Goal: Information Seeking & Learning: Learn about a topic

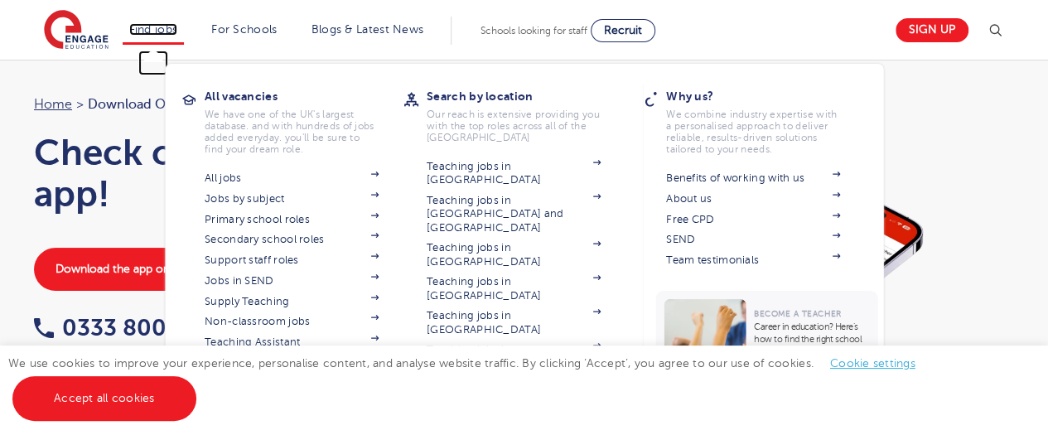
click at [148, 23] on link "Find jobs" at bounding box center [153, 29] width 49 height 12
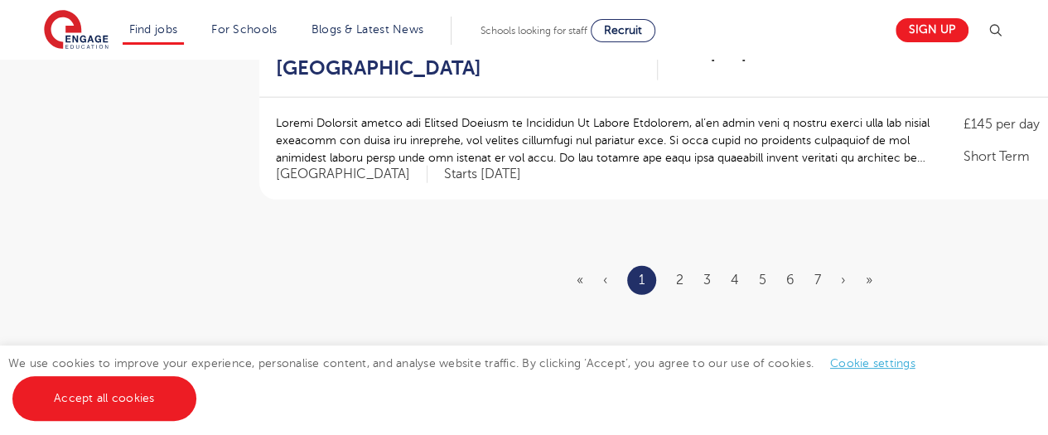
scroll to position [2127, 0]
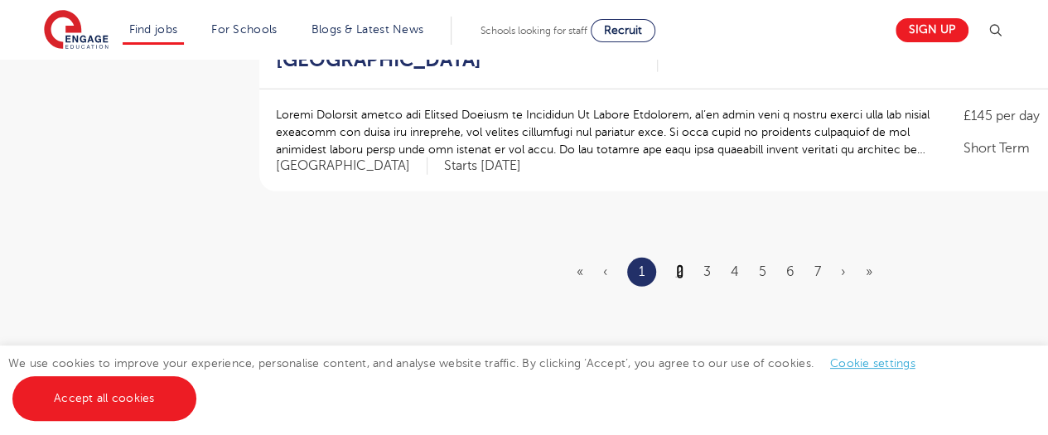
click at [680, 264] on link "2" at bounding box center [679, 271] width 7 height 15
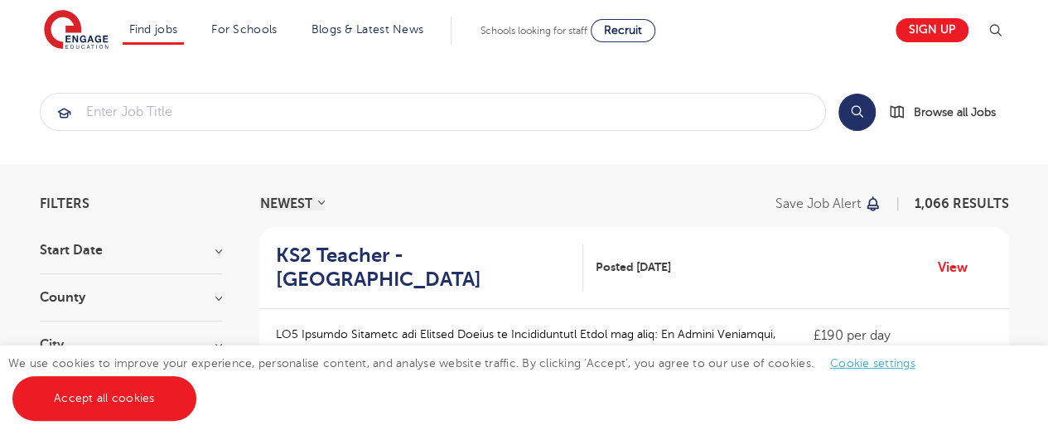
click at [215, 249] on h3 "Start Date" at bounding box center [131, 250] width 182 height 13
click at [65, 307] on label "October 85" at bounding box center [104, 310] width 78 height 22
click at [65, 307] on input "October 85" at bounding box center [70, 308] width 11 height 11
checkbox input "true"
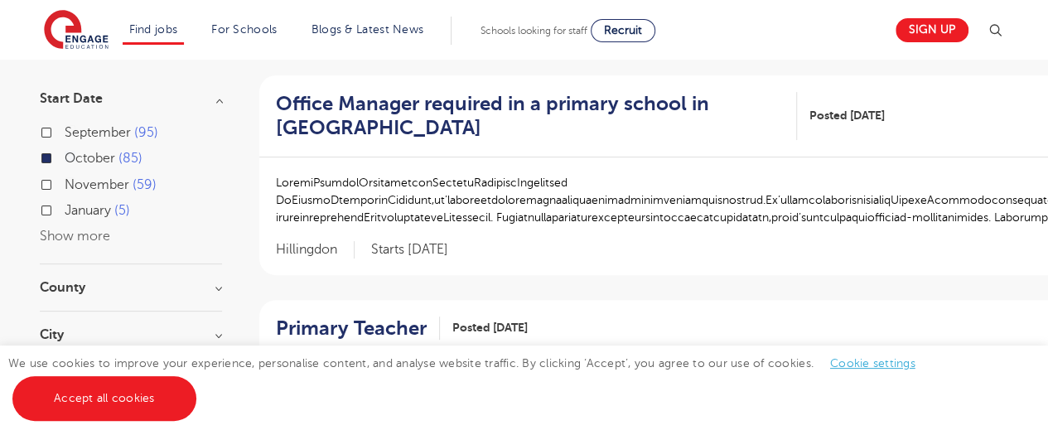
scroll to position [172, 0]
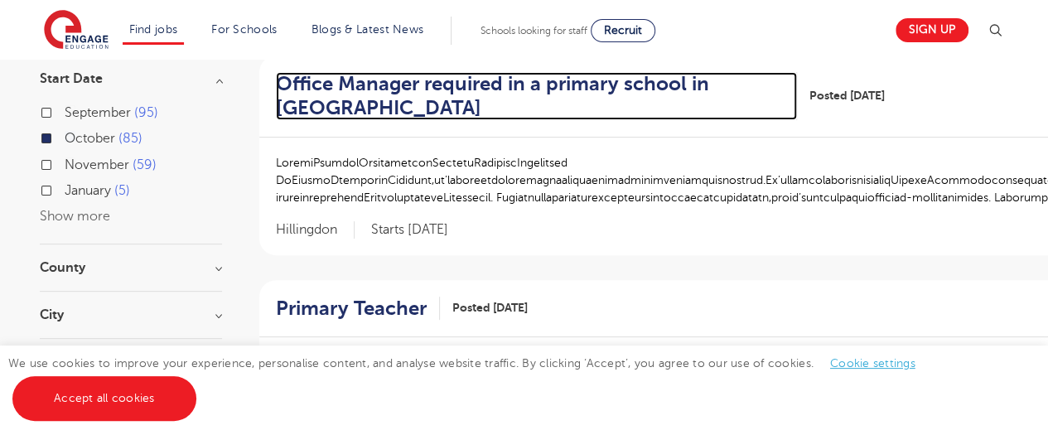
click at [549, 79] on h2 "Office Manager required in a primary school in Hillingdon" at bounding box center [530, 96] width 508 height 48
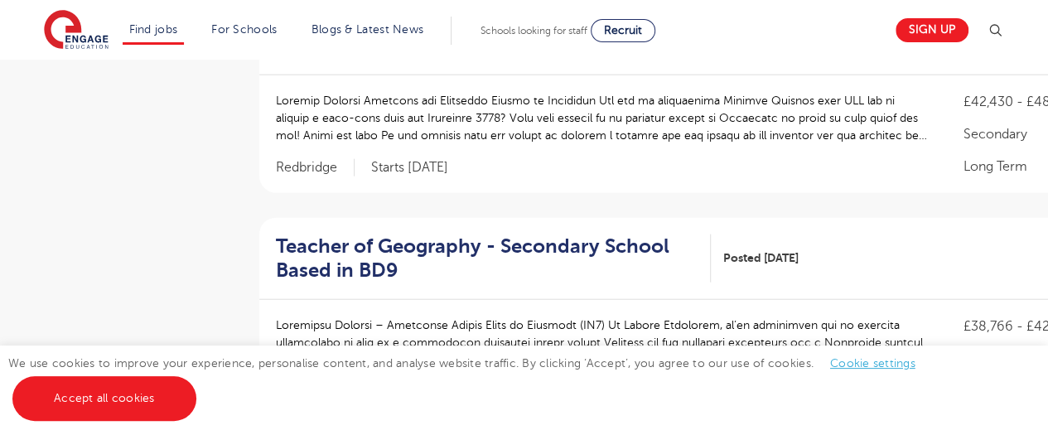
scroll to position [1968, 0]
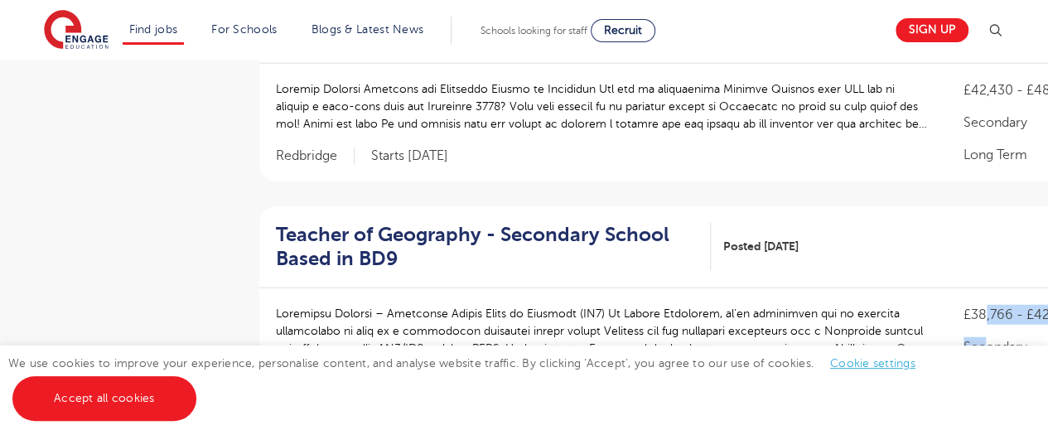
drag, startPoint x: 989, startPoint y: 301, endPoint x: 984, endPoint y: 324, distance: 23.7
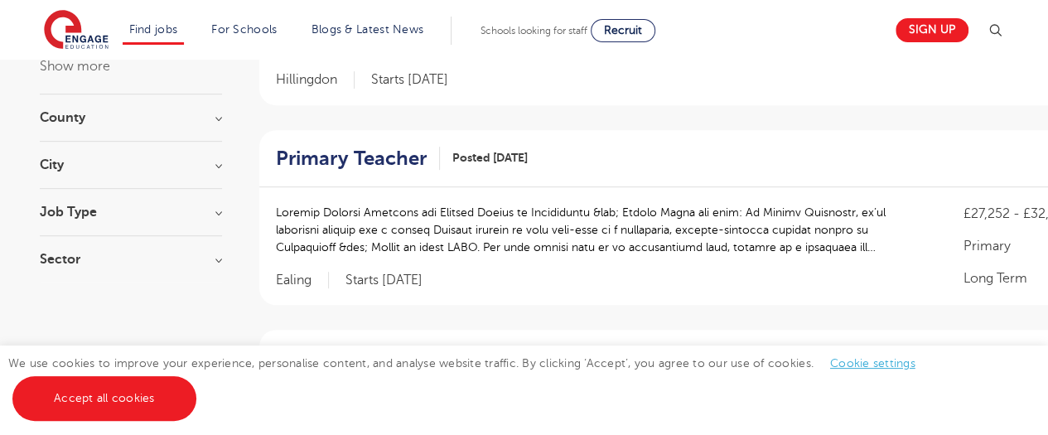
scroll to position [302, 0]
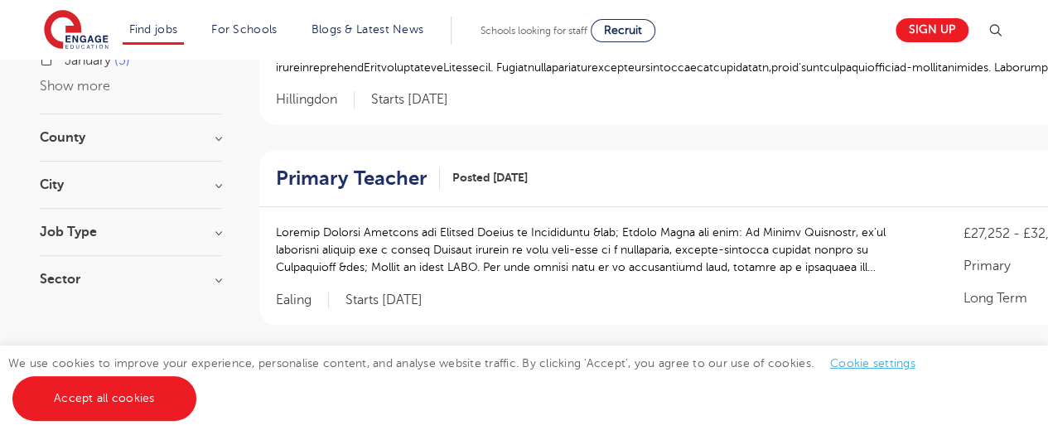
click at [217, 183] on h3 "City" at bounding box center [131, 184] width 182 height 13
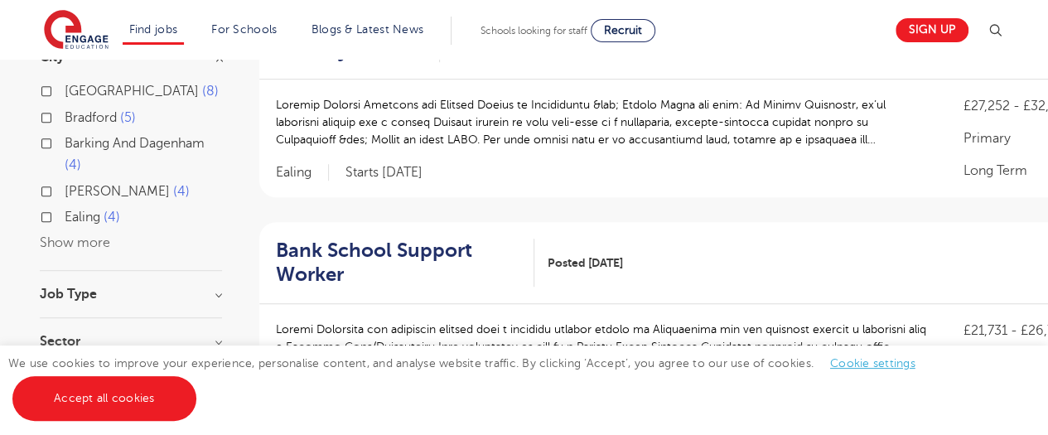
scroll to position [437, 0]
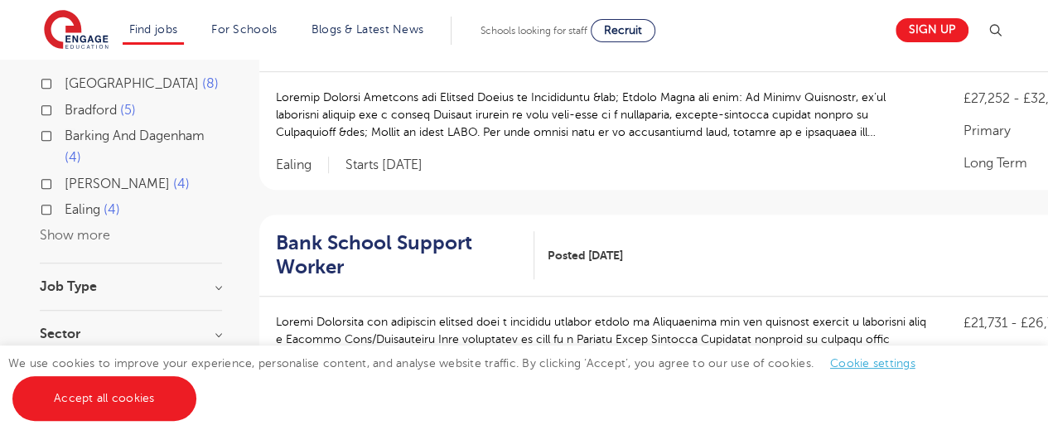
click at [102, 233] on button "Show more" at bounding box center [75, 235] width 70 height 15
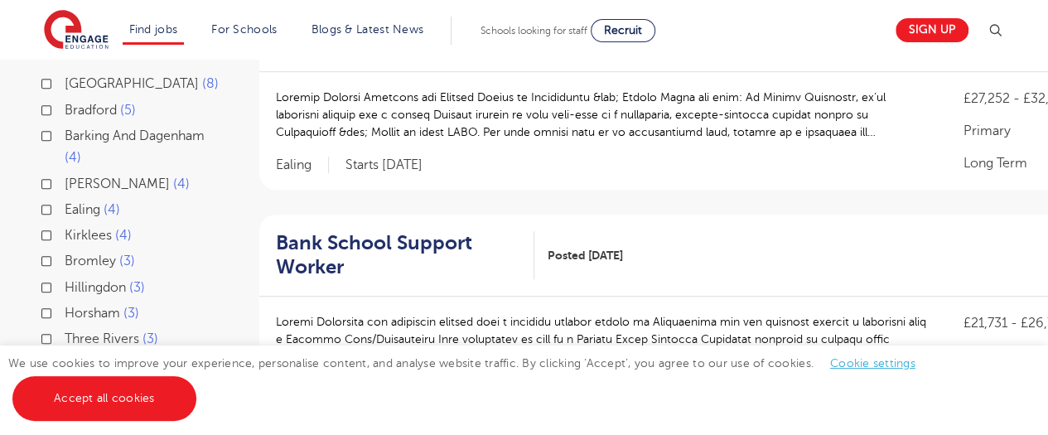
click at [99, 283] on span "Hillingdon" at bounding box center [95, 287] width 61 height 15
click at [75, 283] on input "Hillingdon 3" at bounding box center [70, 285] width 11 height 11
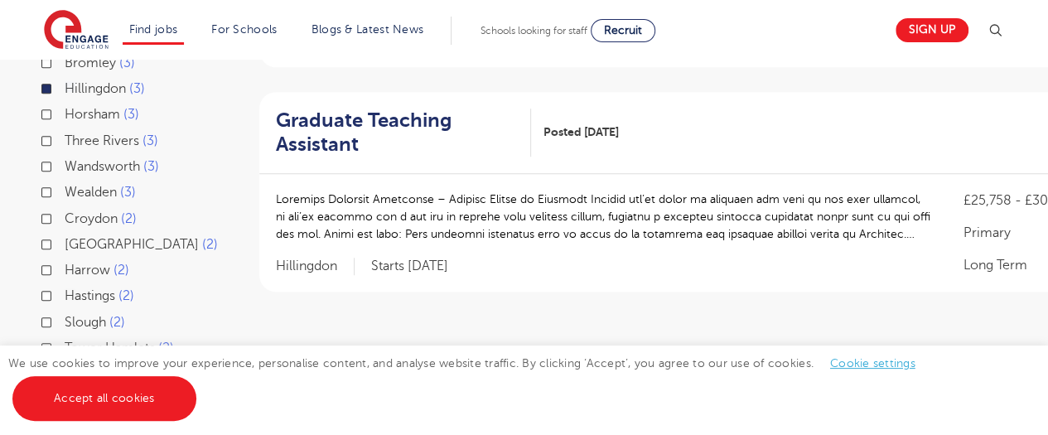
scroll to position [581, 0]
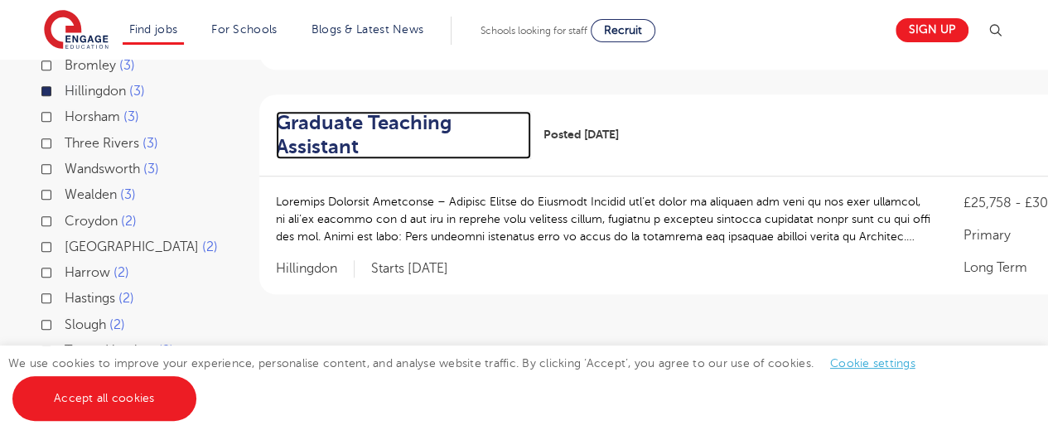
click at [408, 121] on h2 "Graduate Teaching Assistant" at bounding box center [397, 135] width 242 height 48
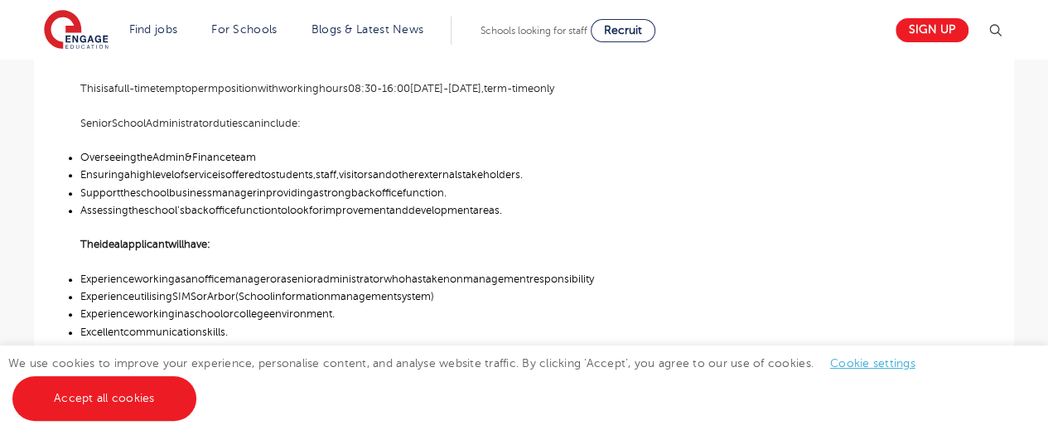
scroll to position [648, 0]
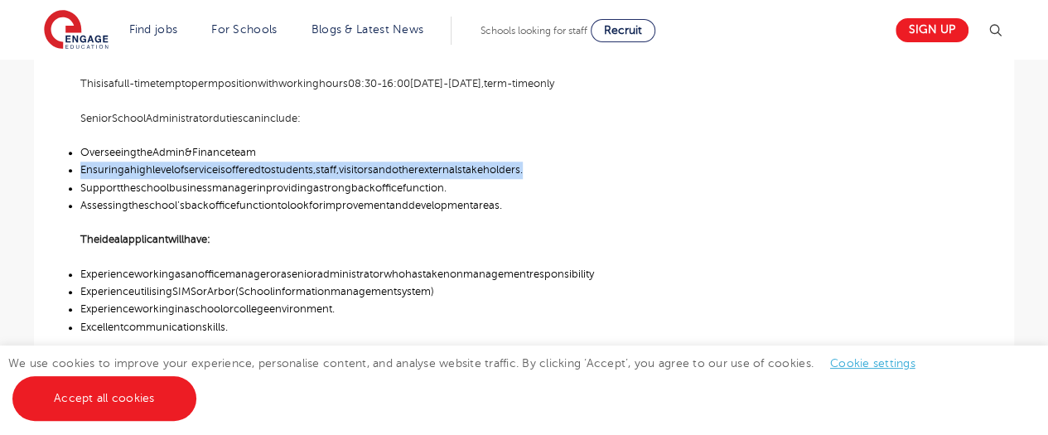
drag, startPoint x: 1029, startPoint y: 160, endPoint x: 1026, endPoint y: 178, distance: 18.5
click at [1026, 178] on main "Search Browse all Jobs Office Manager required in a primary school in Hillingdo…" at bounding box center [524, 223] width 1048 height 1743
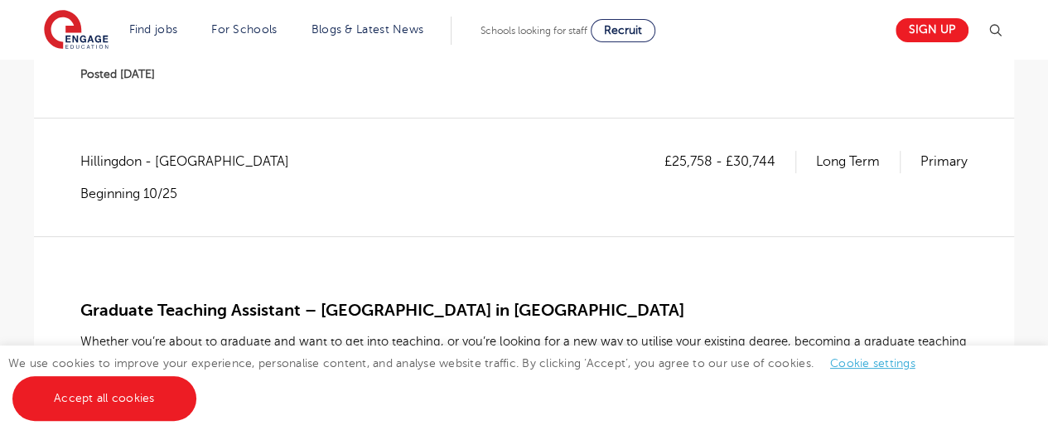
scroll to position [265, 0]
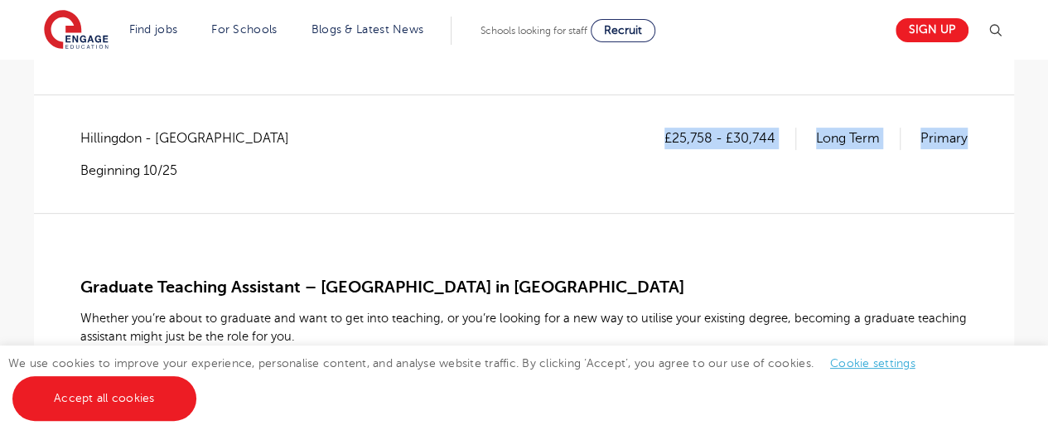
drag, startPoint x: 1032, startPoint y: 85, endPoint x: 1027, endPoint y: 102, distance: 18.1
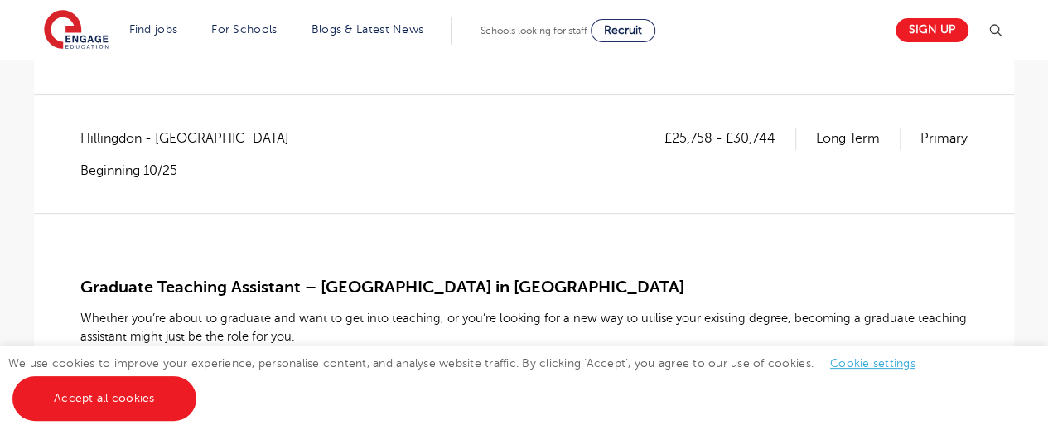
drag, startPoint x: 1027, startPoint y: 102, endPoint x: 915, endPoint y: 233, distance: 172.2
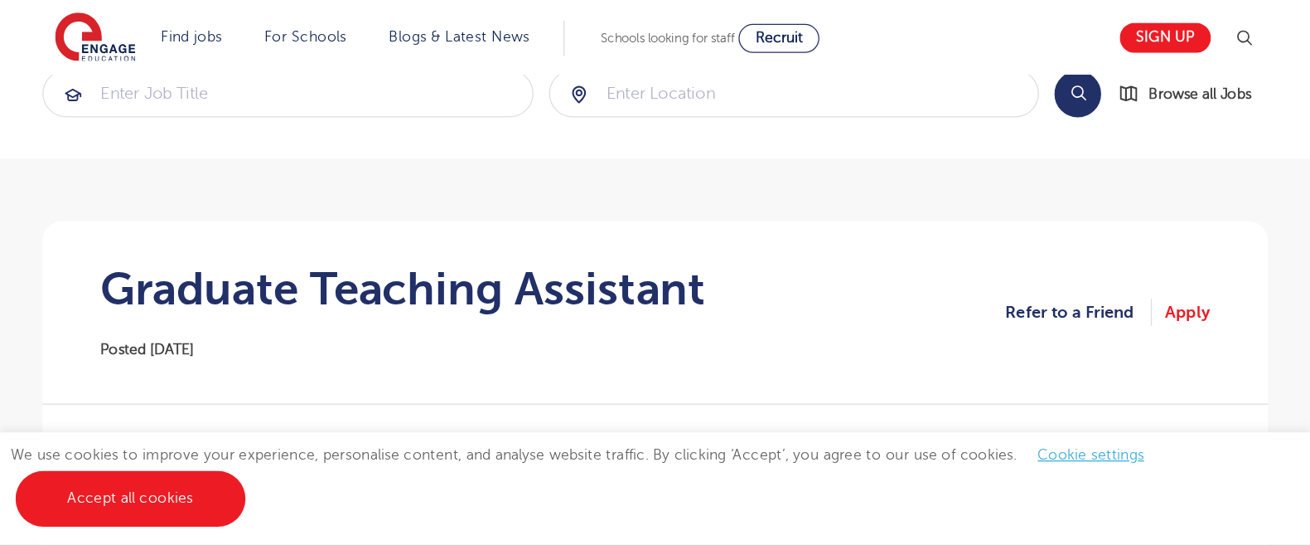
scroll to position [0, 0]
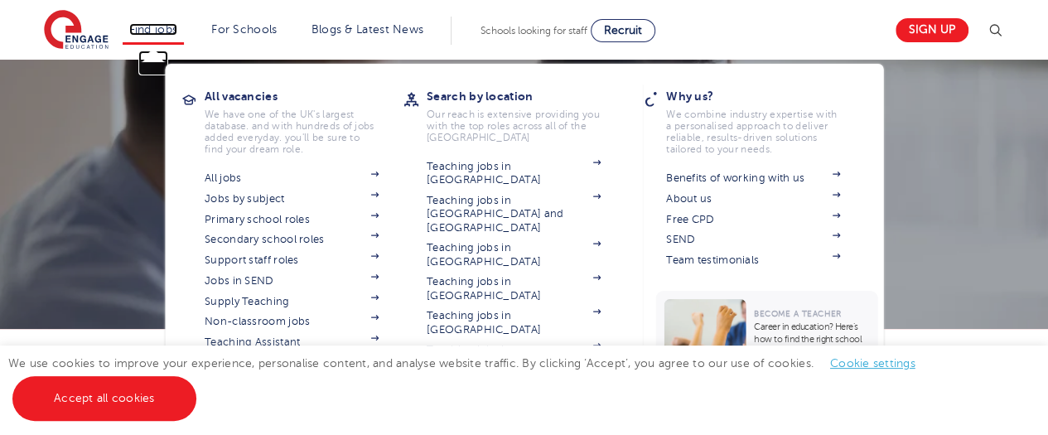
click at [175, 29] on link "Find jobs" at bounding box center [153, 29] width 49 height 12
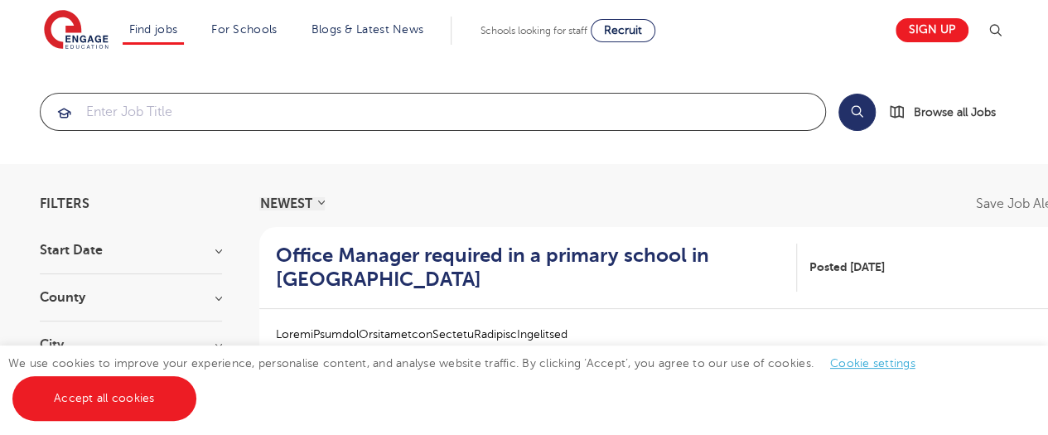
click at [406, 112] on input "search" at bounding box center [433, 112] width 785 height 36
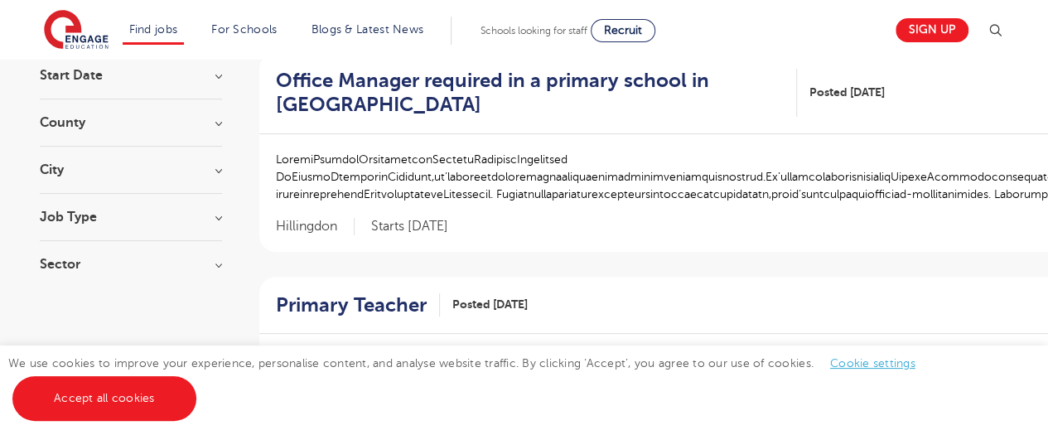
scroll to position [179, 0]
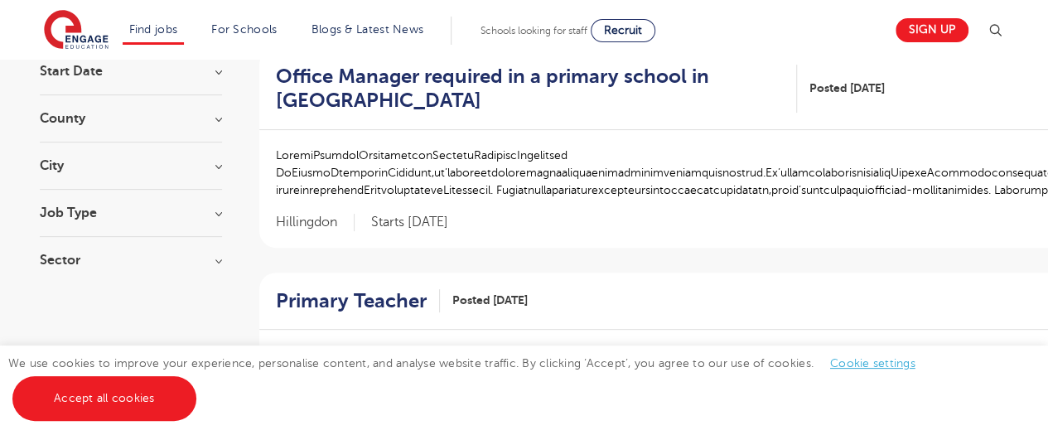
click at [215, 213] on h3 "Job Type" at bounding box center [131, 212] width 182 height 13
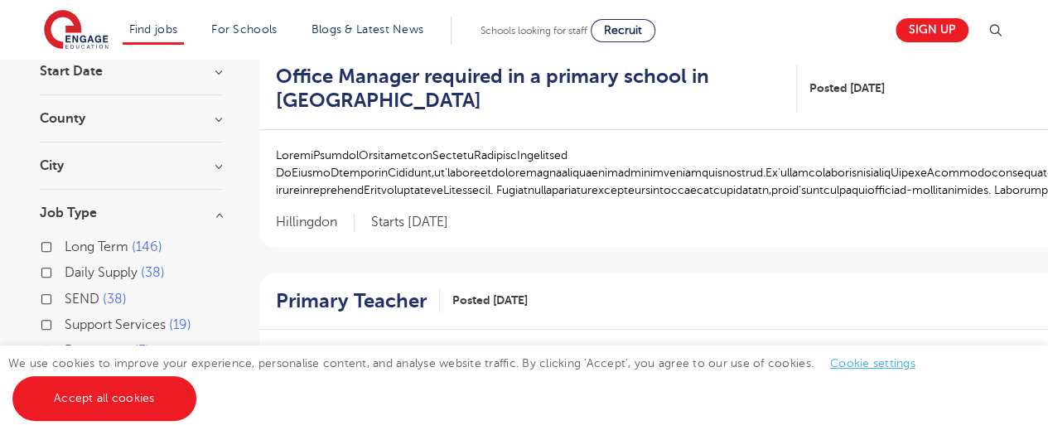
click at [65, 327] on label "Support Services 19" at bounding box center [128, 325] width 127 height 22
click at [65, 327] on input "Support Services 19" at bounding box center [70, 322] width 11 height 11
checkbox input "true"
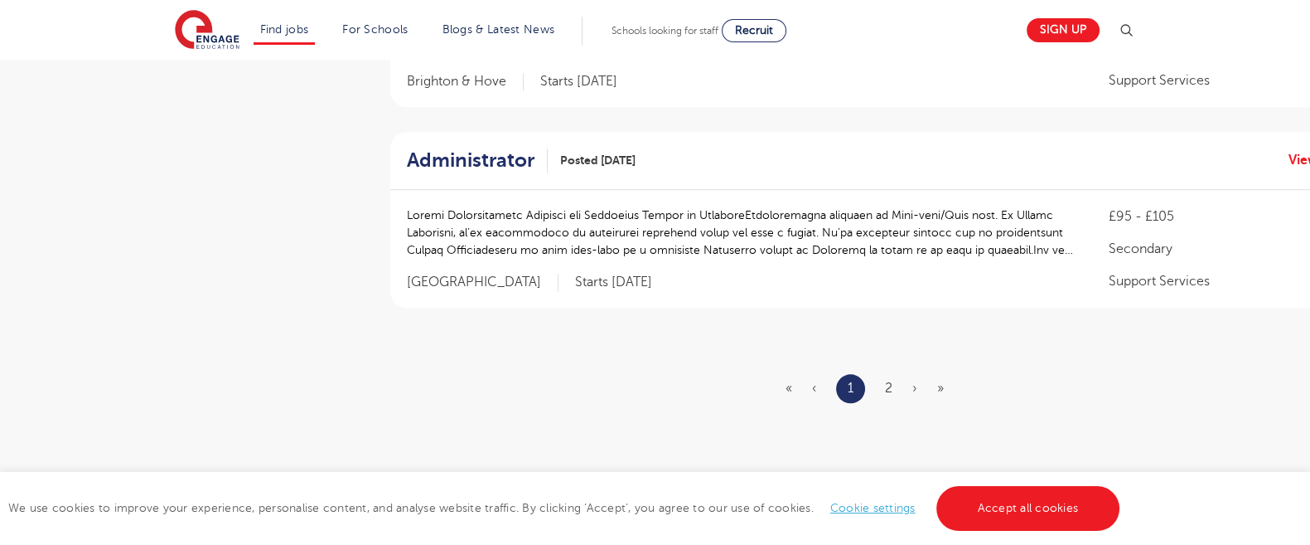
scroll to position [2022, 0]
click at [888, 376] on link "2" at bounding box center [888, 383] width 7 height 15
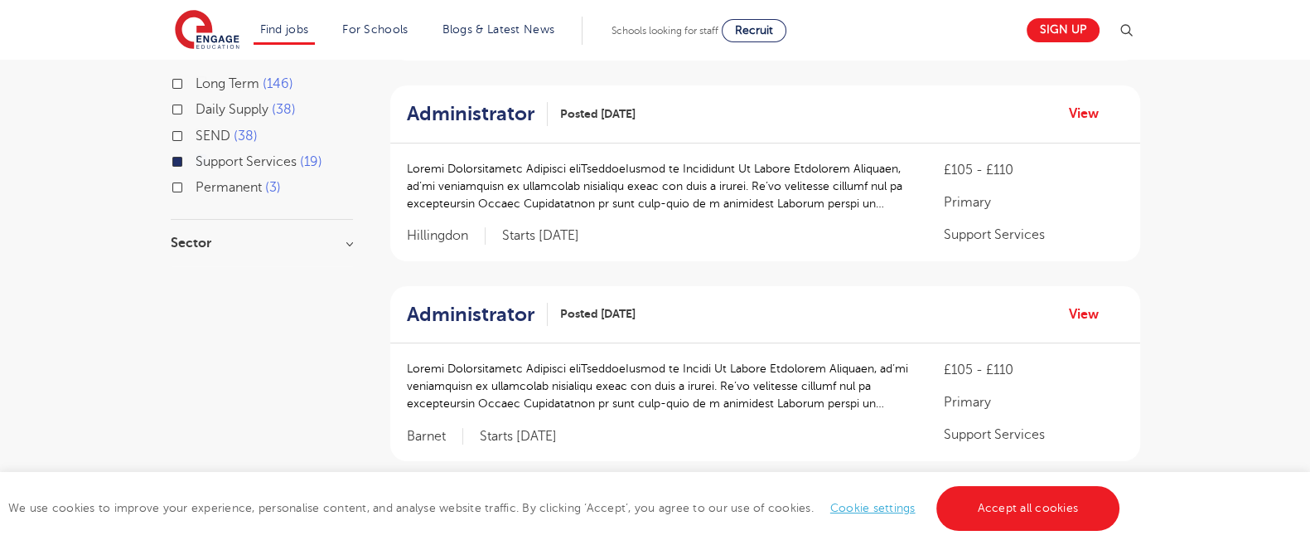
scroll to position [350, 0]
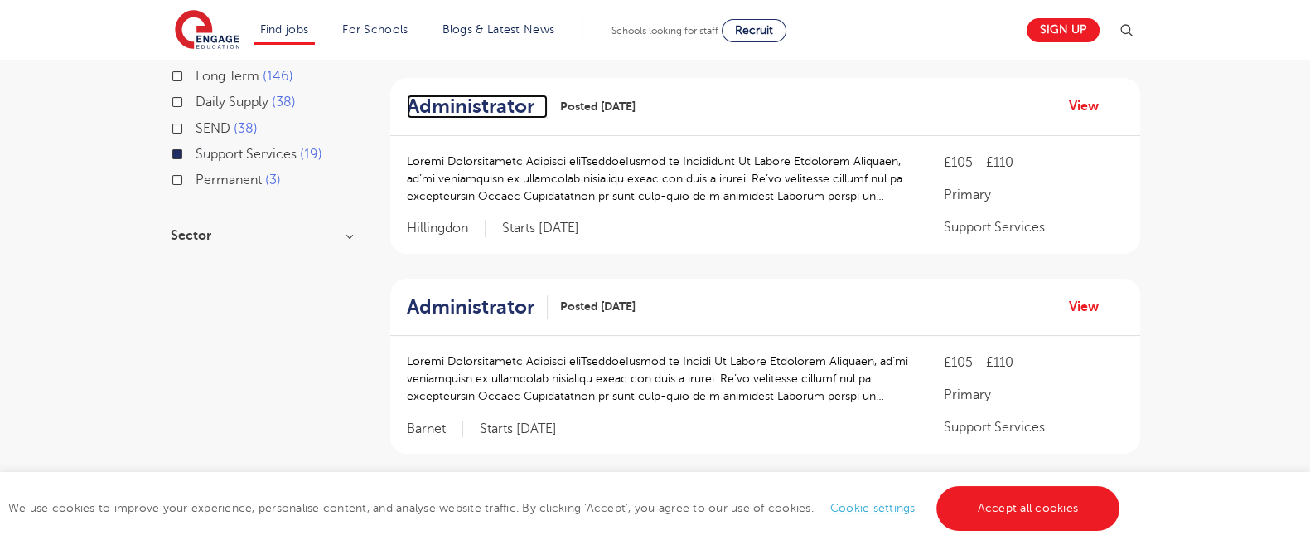
click at [528, 106] on h2 "Administrator" at bounding box center [471, 106] width 128 height 24
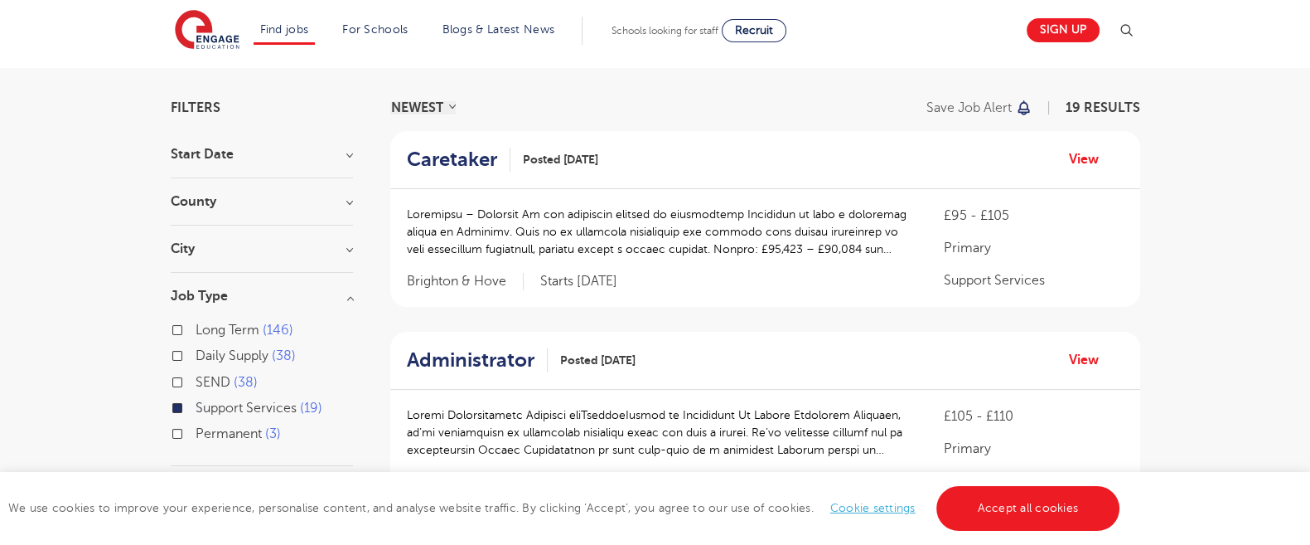
scroll to position [0, 0]
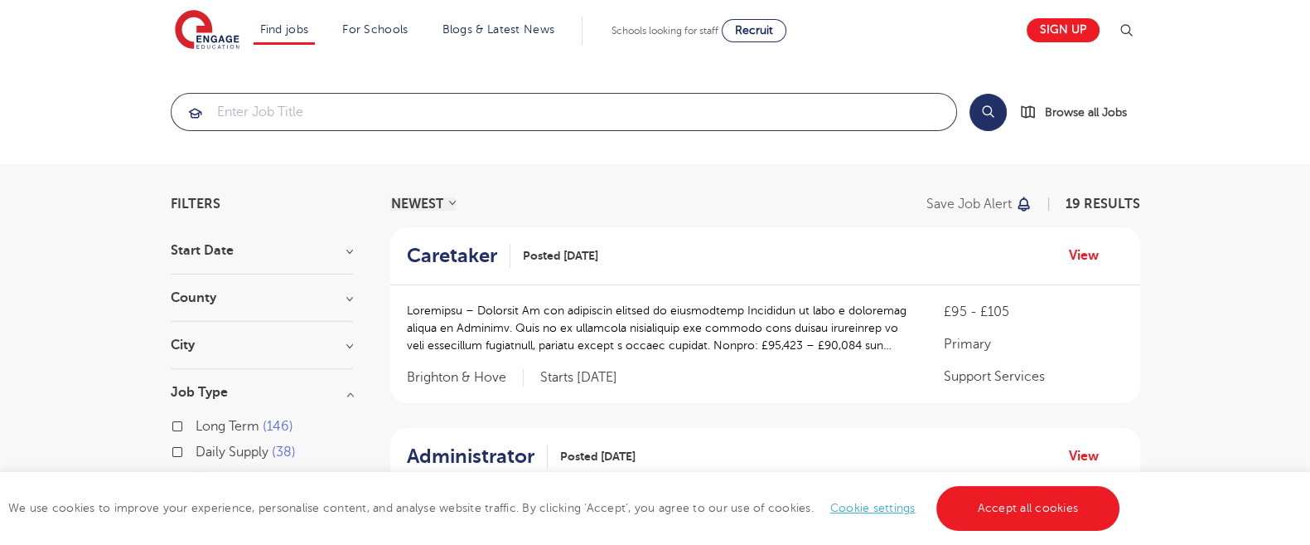
click at [303, 122] on input "search" at bounding box center [564, 112] width 785 height 36
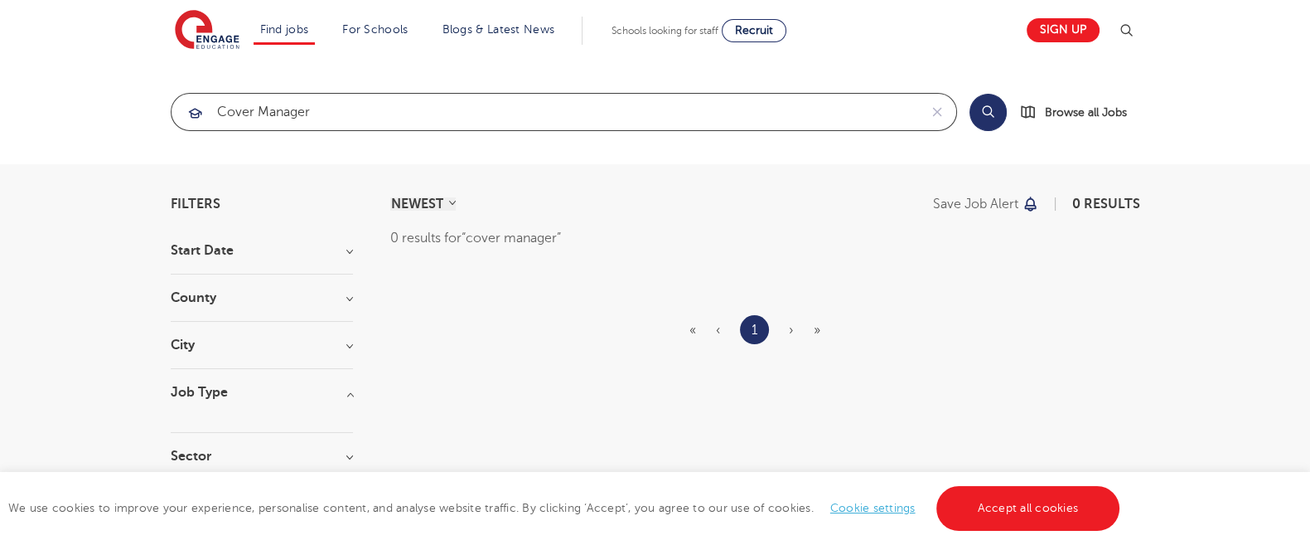
type input "cover manager"
click button "Submit" at bounding box center [0, 0] width 0 height 0
click at [303, 122] on input "cover manager" at bounding box center [545, 112] width 747 height 36
click at [330, 120] on input "cover manager" at bounding box center [545, 112] width 747 height 36
click button "Submit" at bounding box center [0, 0] width 0 height 0
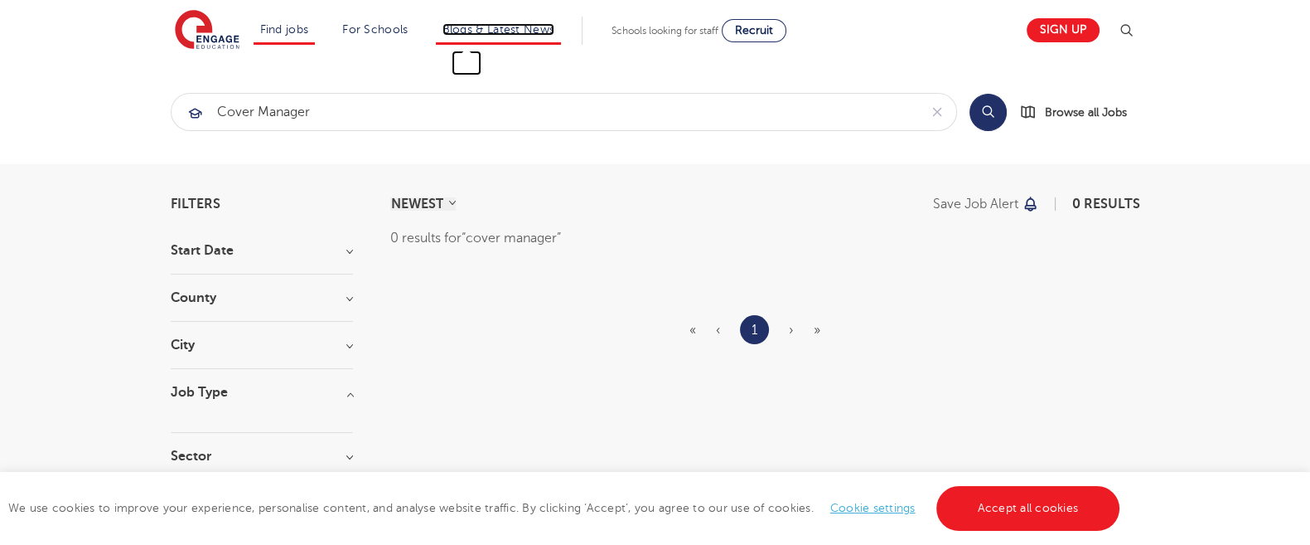
click at [502, 31] on link "Blogs & Latest News" at bounding box center [499, 29] width 113 height 12
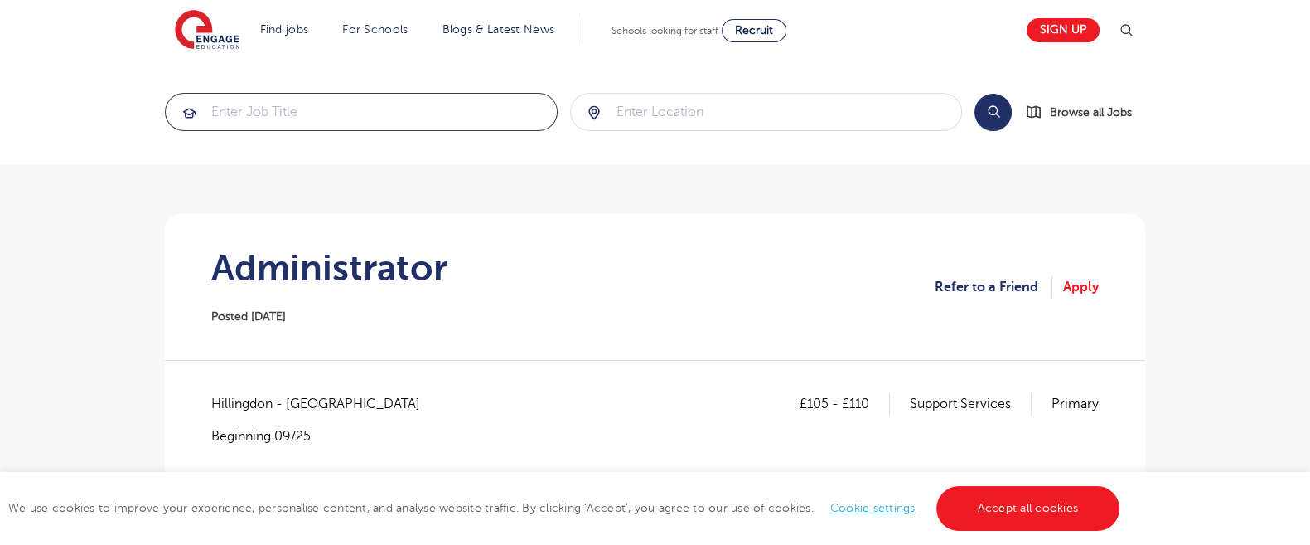
click at [528, 106] on input "search" at bounding box center [361, 112] width 391 height 36
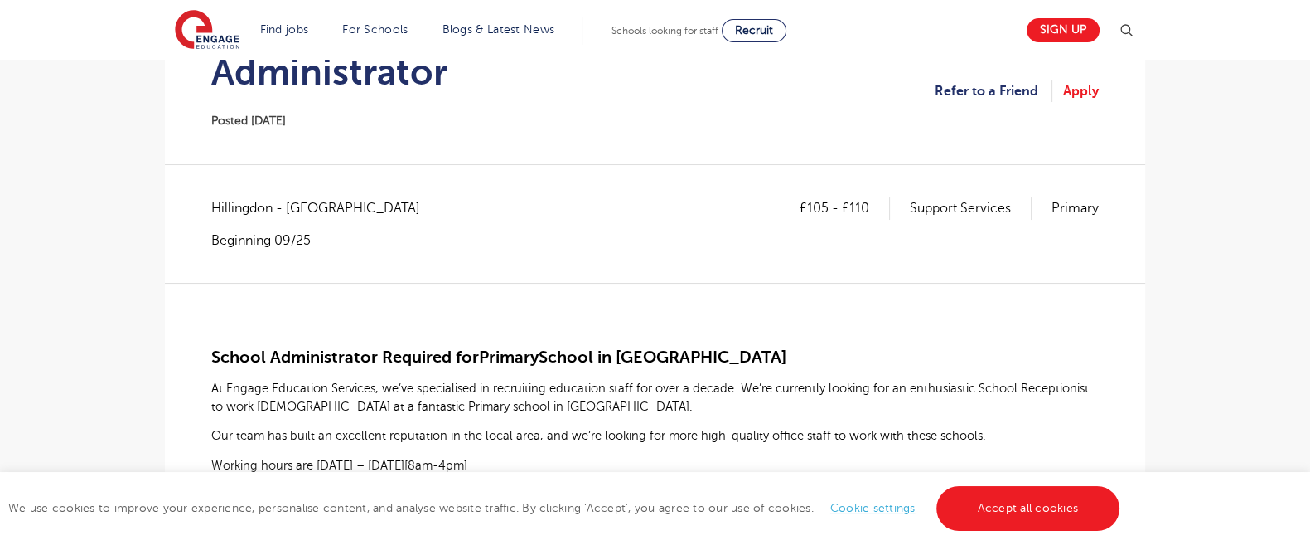
scroll to position [165, 0]
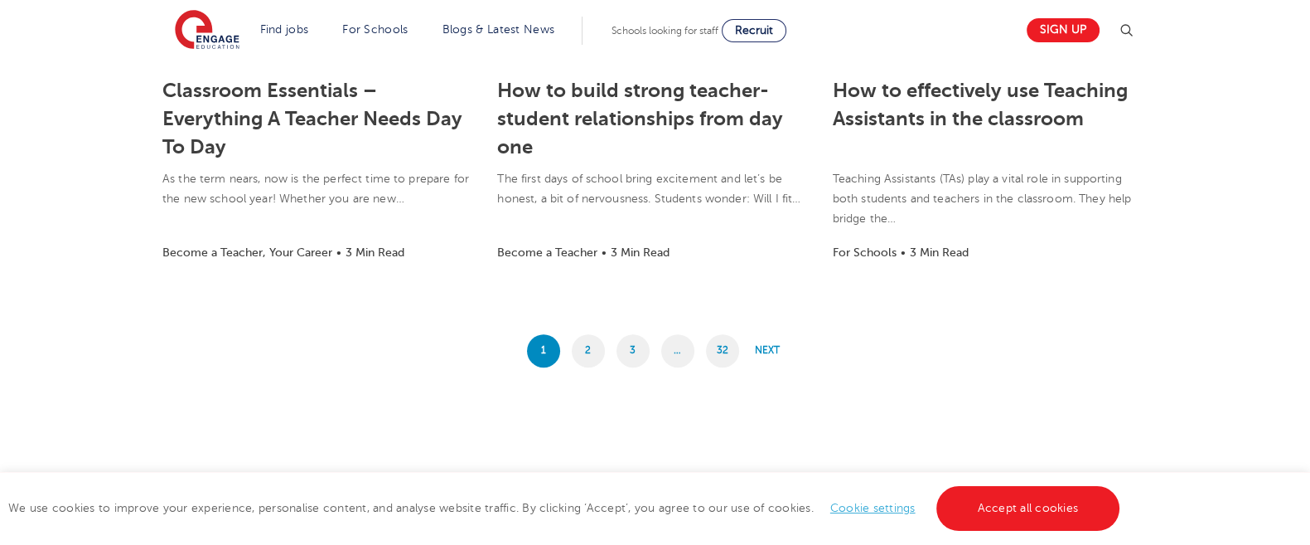
scroll to position [1461, 0]
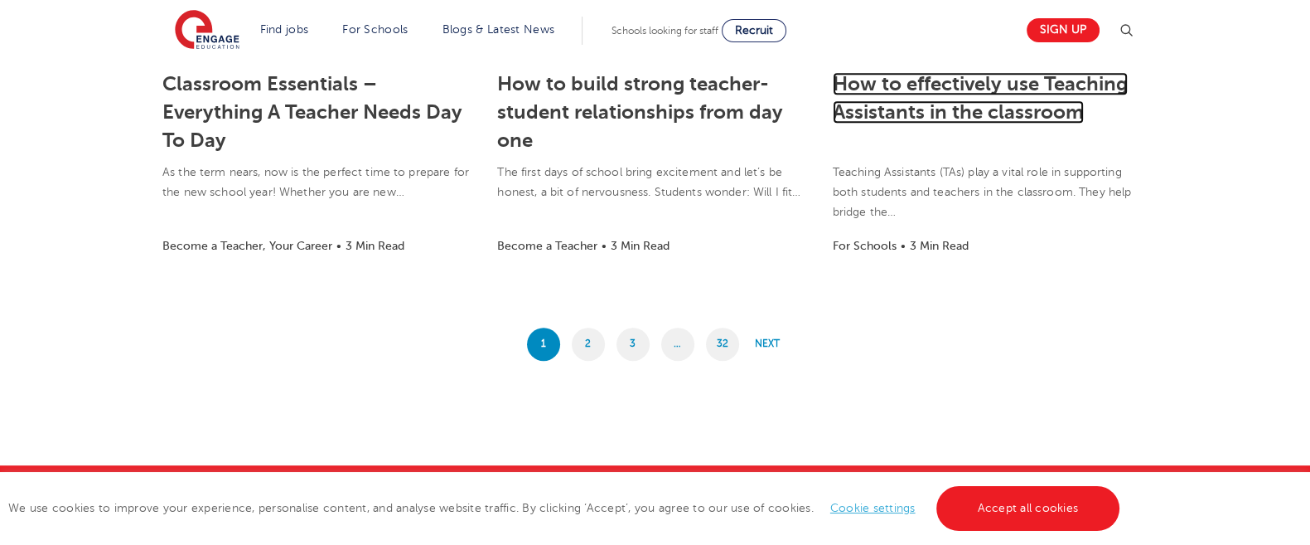
click at [984, 108] on link "How to effectively use Teaching Assistants in the classroom" at bounding box center [980, 97] width 295 height 51
